Goal: Navigation & Orientation: Go to known website

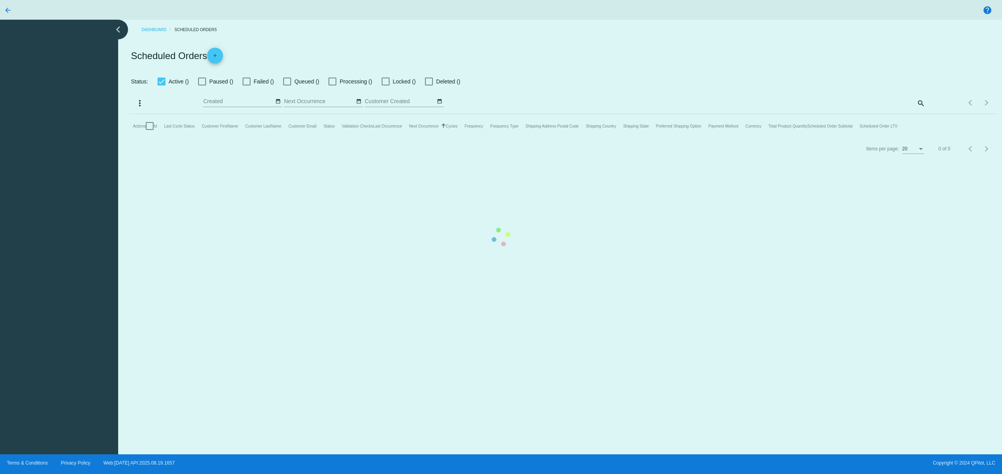
drag, startPoint x: 399, startPoint y: 271, endPoint x: 400, endPoint y: 265, distance: 5.6
click at [399, 138] on mat-table "Actions Id Last Cycle Status Customer FirstName Customer LastName Customer Emai…" at bounding box center [563, 126] width 868 height 24
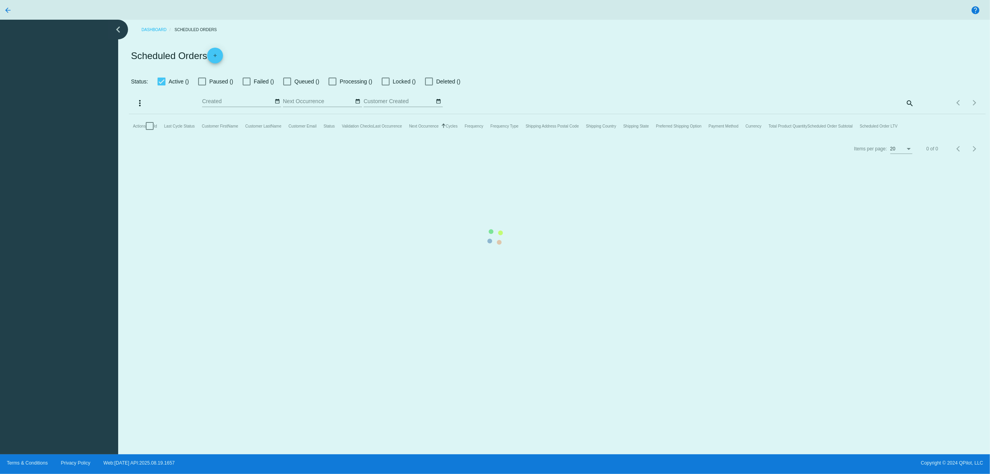
click at [296, 138] on mat-table "Actions Id Last Cycle Status Customer FirstName Customer LastName Customer Emai…" at bounding box center [557, 126] width 856 height 24
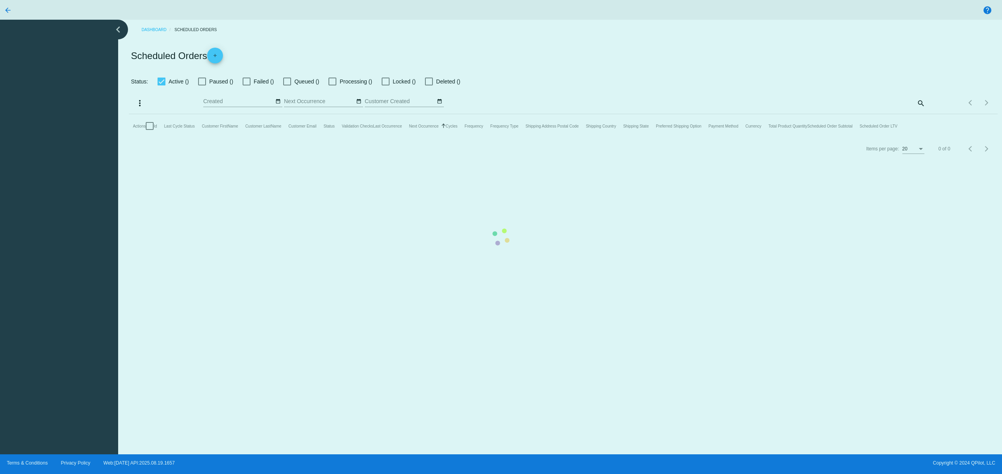
click at [654, 138] on mat-table "Actions Id Last Cycle Status Customer FirstName Customer LastName Customer Emai…" at bounding box center [563, 126] width 868 height 24
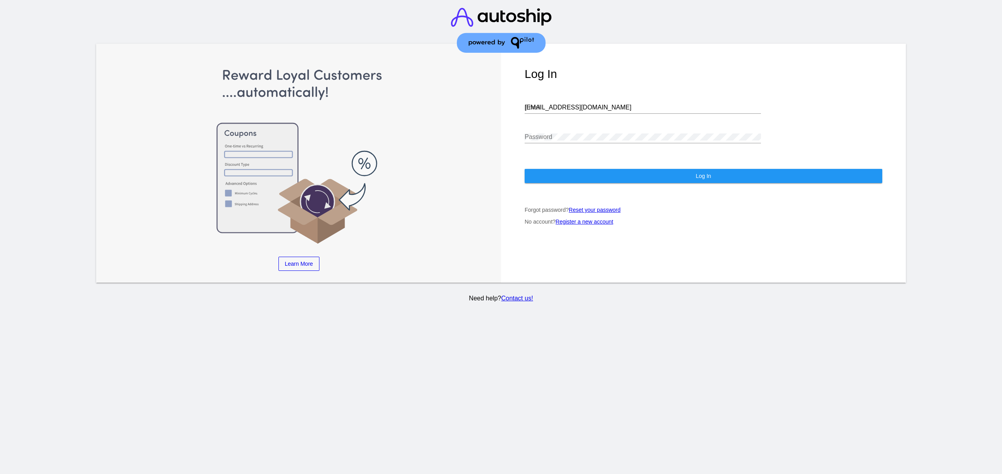
click at [591, 109] on input "[EMAIL_ADDRESS][DOMAIN_NAME]" at bounding box center [643, 107] width 236 height 7
type input "[EMAIL_ADDRESS][DOMAIN_NAME]"
click at [646, 180] on button "Log In" at bounding box center [704, 176] width 358 height 14
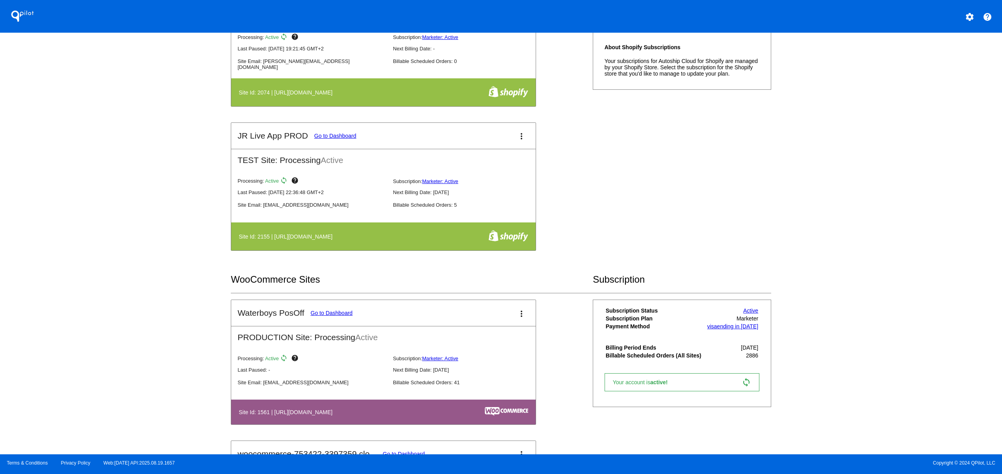
scroll to position [473, 0]
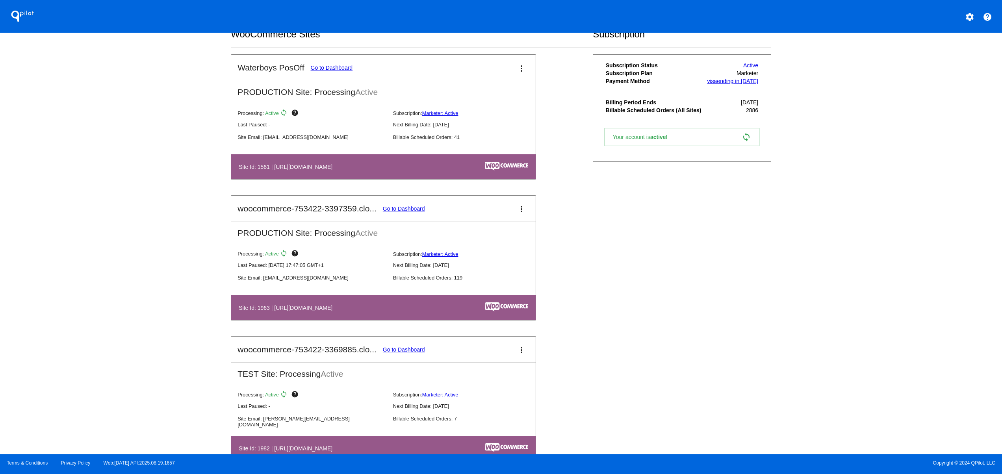
drag, startPoint x: 344, startPoint y: 313, endPoint x: 405, endPoint y: 297, distance: 62.9
click at [336, 311] on h4 "Site Id: 1963 | [URL][DOMAIN_NAME]" at bounding box center [288, 308] width 98 height 6
click at [413, 211] on link "Go to Dashboard" at bounding box center [404, 209] width 42 height 6
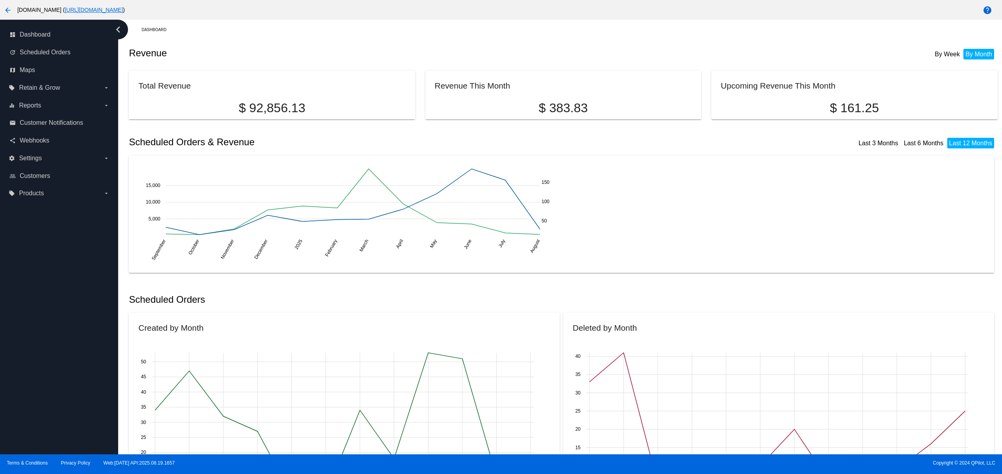
click at [123, 10] on link "[URL][DOMAIN_NAME]" at bounding box center [94, 10] width 58 height 6
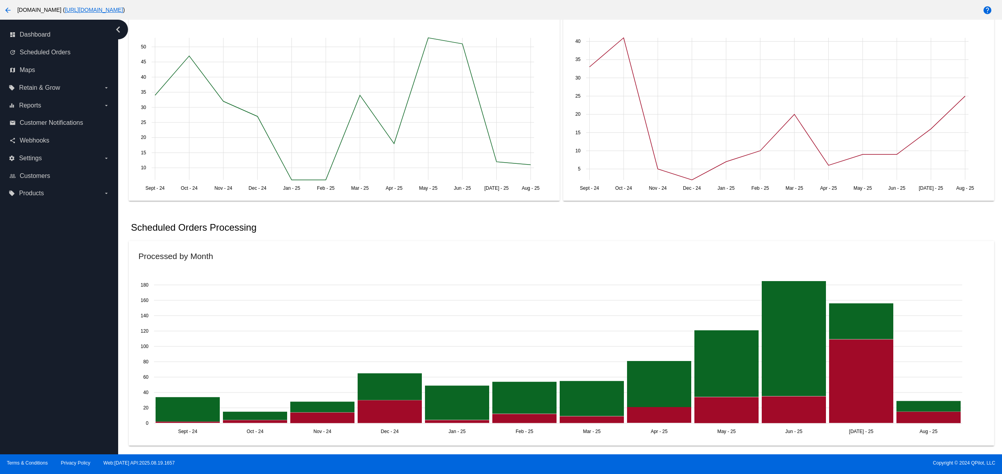
click at [425, 286] on icon "Sept - [DATE] - [DATE] - [DATE] - [DATE] - [DATE] - [DATE] - [DATE] - [DATE] - …" at bounding box center [551, 356] width 834 height 158
